Goal: Task Accomplishment & Management: Use online tool/utility

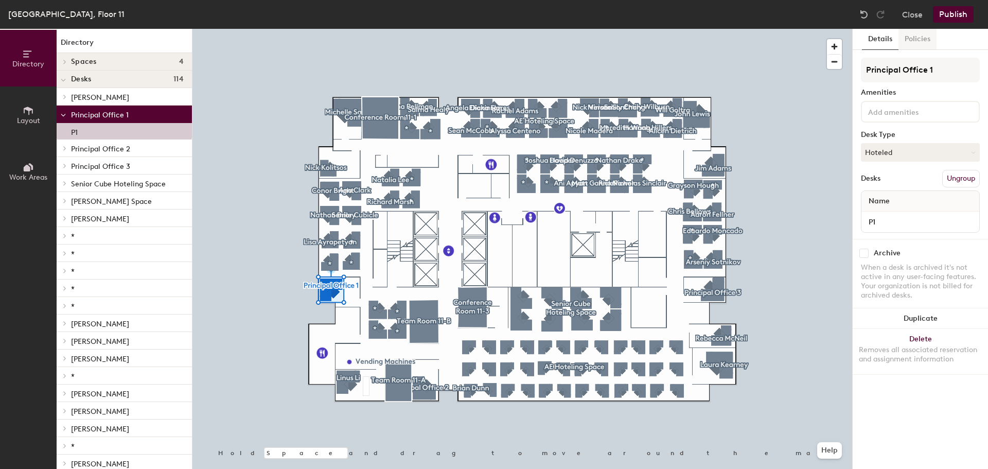
click at [913, 38] on button "Policies" at bounding box center [917, 39] width 38 height 21
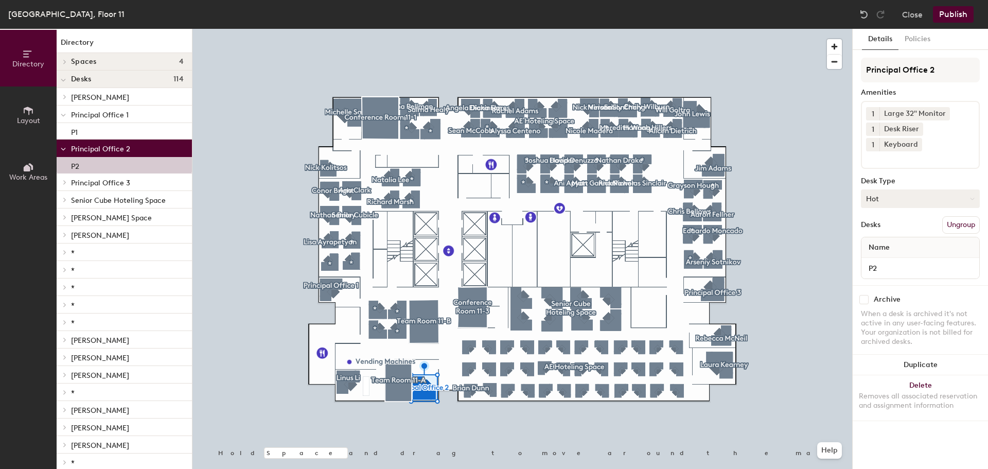
click at [974, 199] on icon at bounding box center [972, 199] width 5 height 5
click at [894, 259] on div "Hoteled" at bounding box center [912, 261] width 103 height 15
click at [912, 38] on button "Policies" at bounding box center [917, 39] width 38 height 21
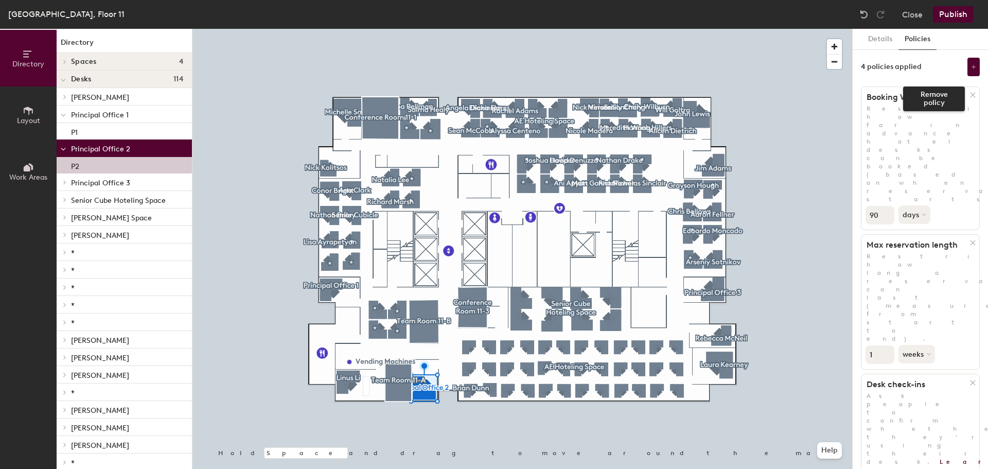
click at [969, 95] on icon at bounding box center [973, 95] width 8 height 8
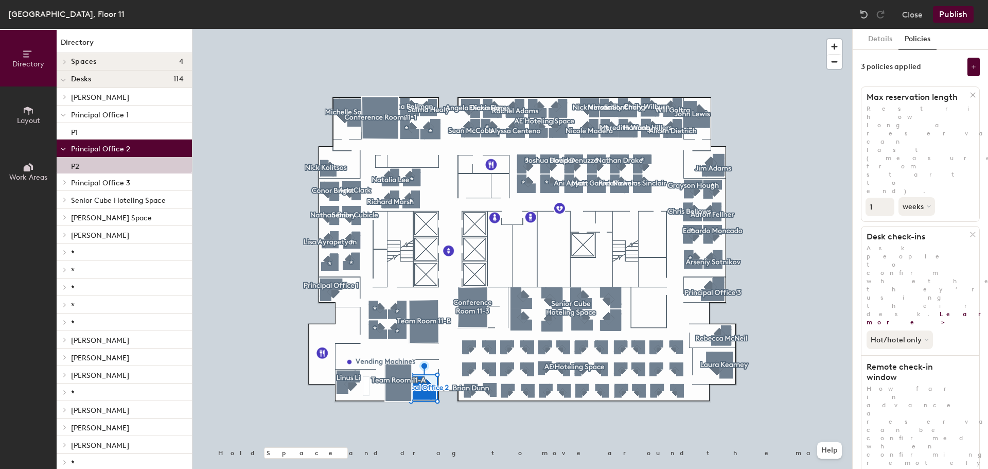
click at [969, 95] on icon at bounding box center [973, 95] width 8 height 8
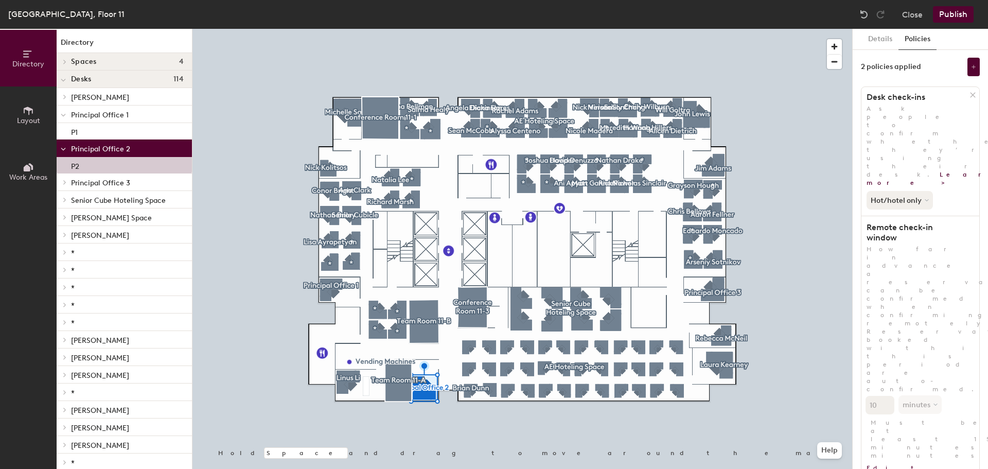
click at [969, 95] on icon at bounding box center [973, 95] width 8 height 8
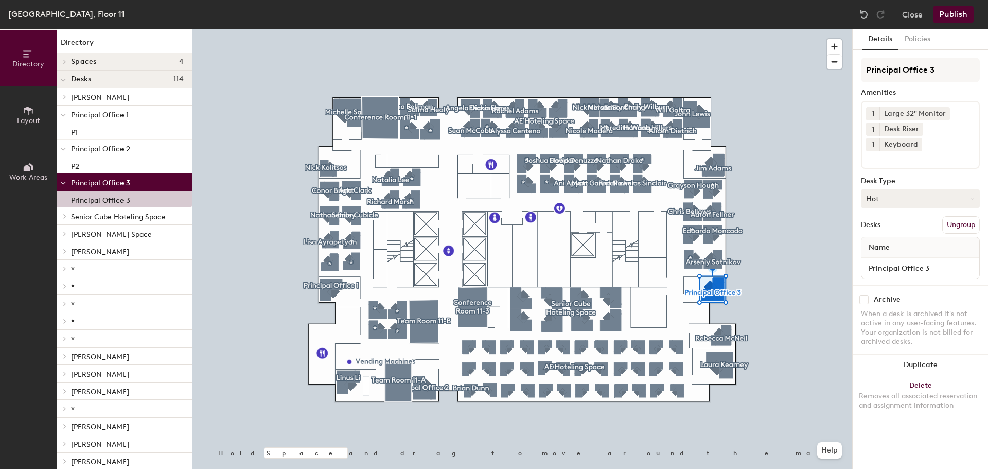
click at [959, 201] on button "Hot" at bounding box center [920, 198] width 119 height 19
click at [894, 259] on div "Hoteled" at bounding box center [912, 261] width 103 height 15
click at [918, 43] on button "Policies" at bounding box center [917, 39] width 38 height 21
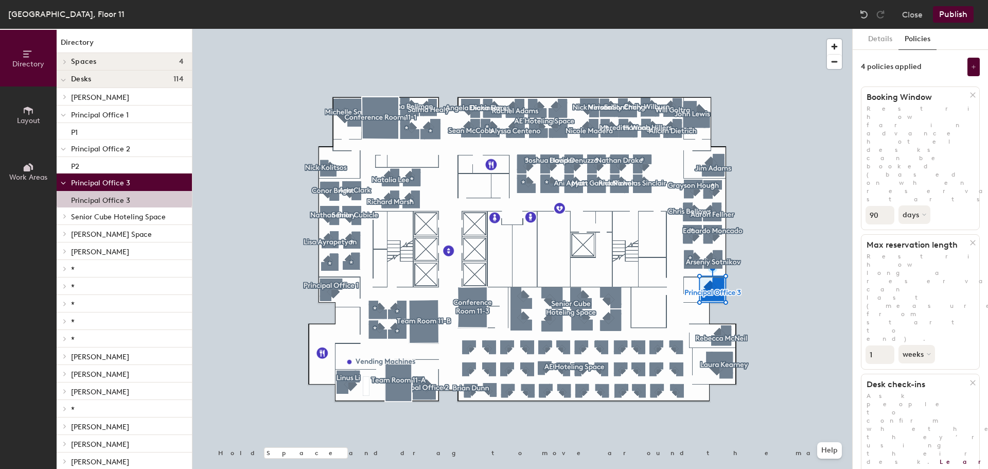
click at [969, 95] on icon at bounding box center [973, 95] width 8 height 8
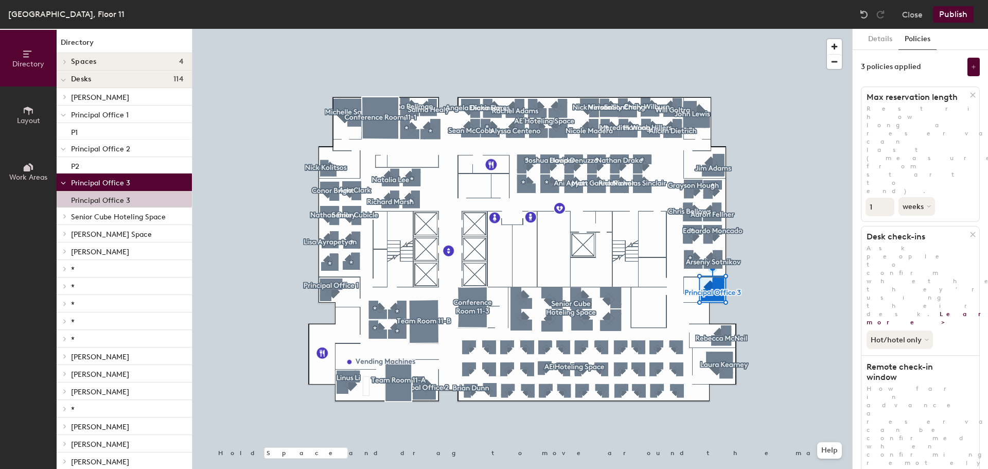
click at [969, 95] on icon at bounding box center [973, 95] width 8 height 8
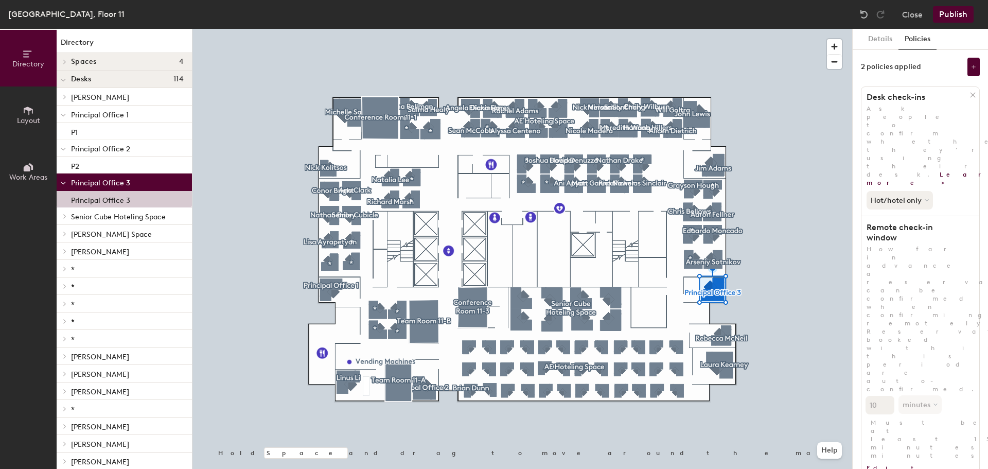
click at [970, 93] on icon at bounding box center [972, 95] width 5 height 5
click at [944, 14] on button "Publish" at bounding box center [953, 14] width 41 height 16
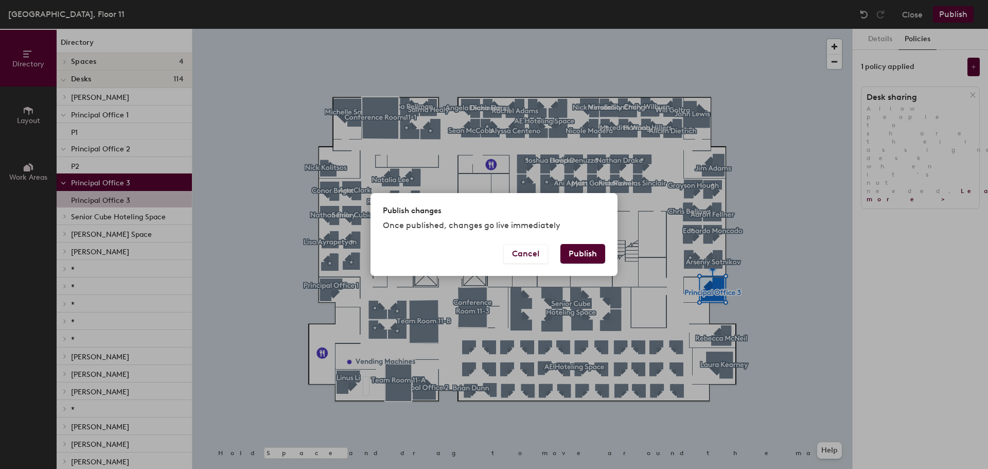
click at [589, 253] on button "Publish" at bounding box center [582, 254] width 45 height 20
